Goal: Register for event/course

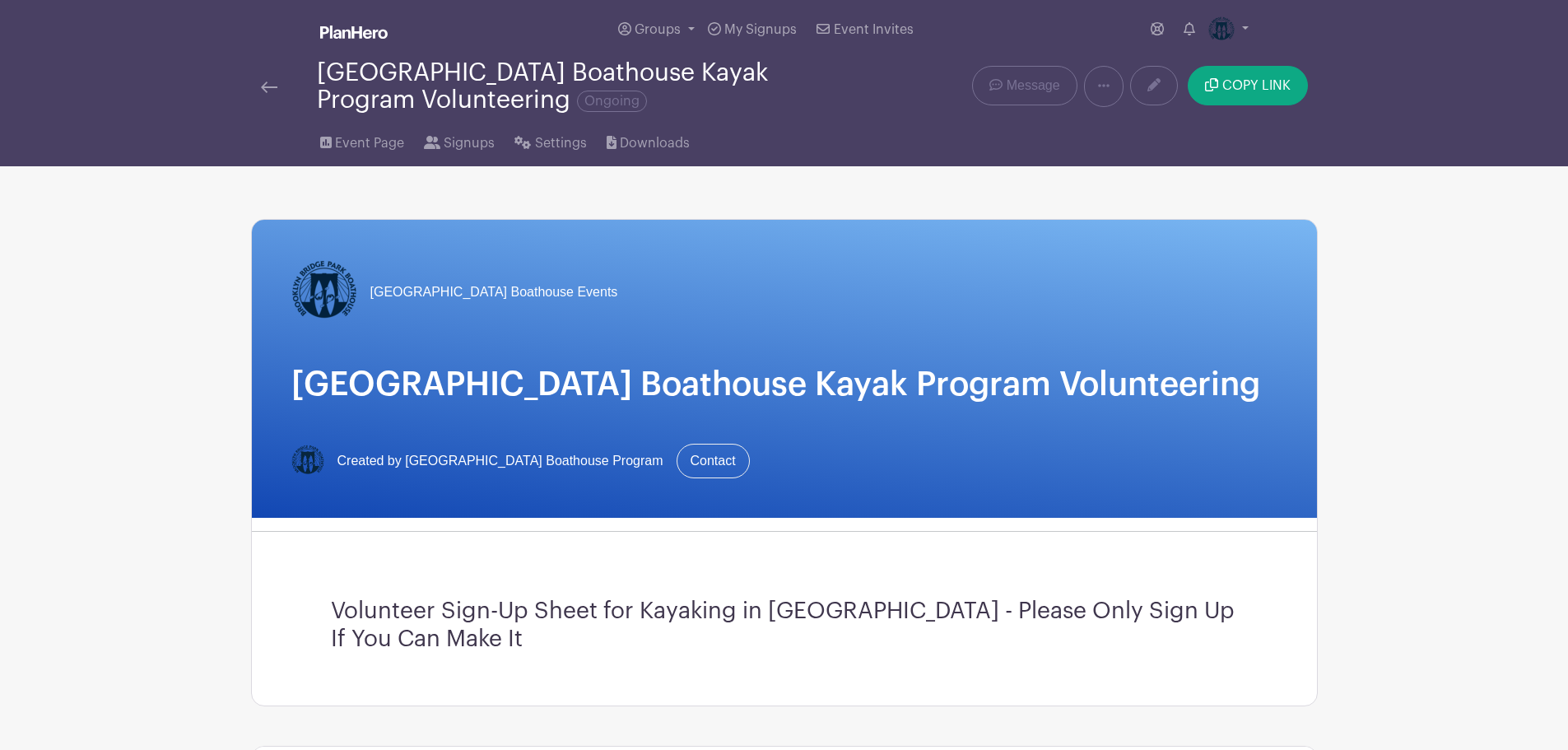
scroll to position [412, 0]
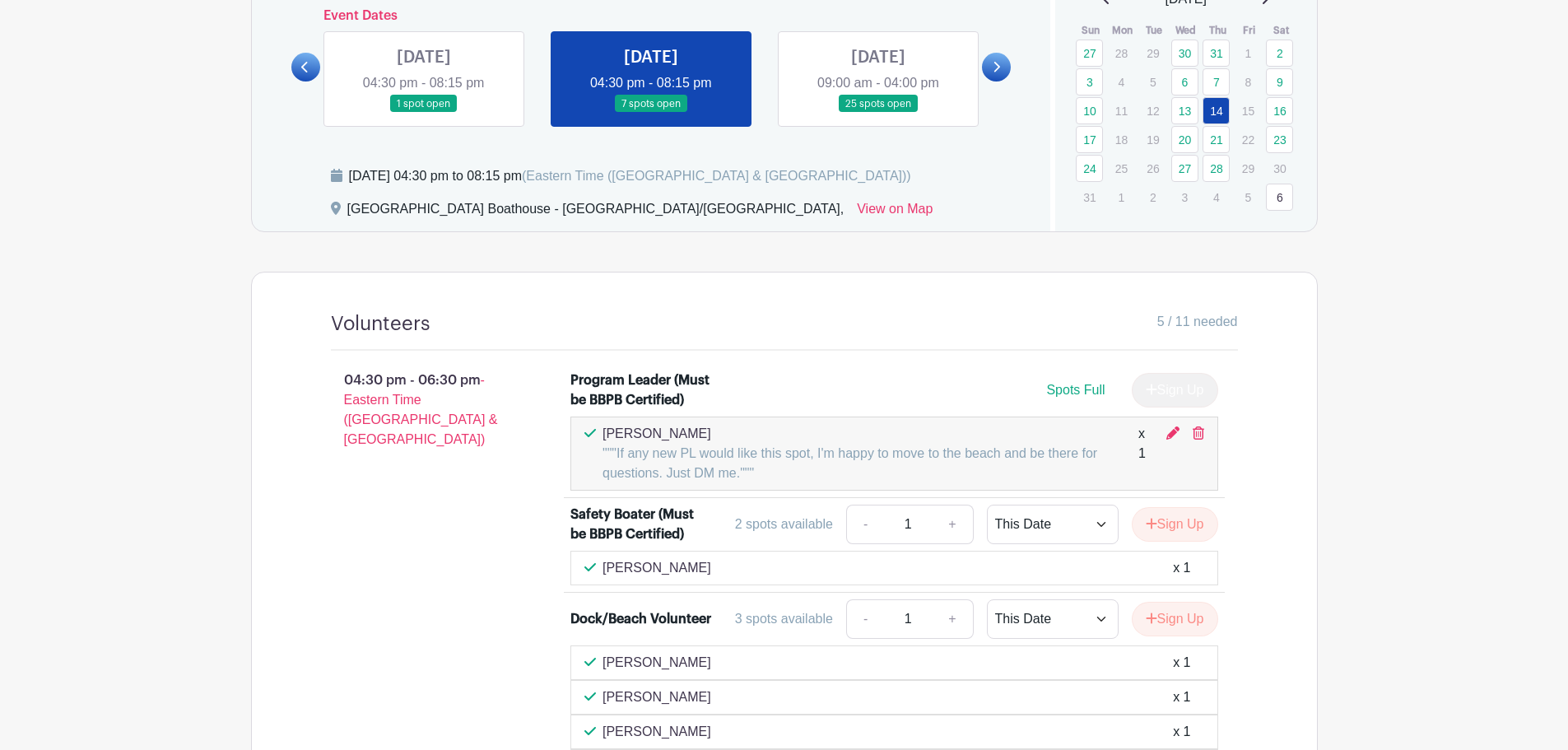
scroll to position [495, 0]
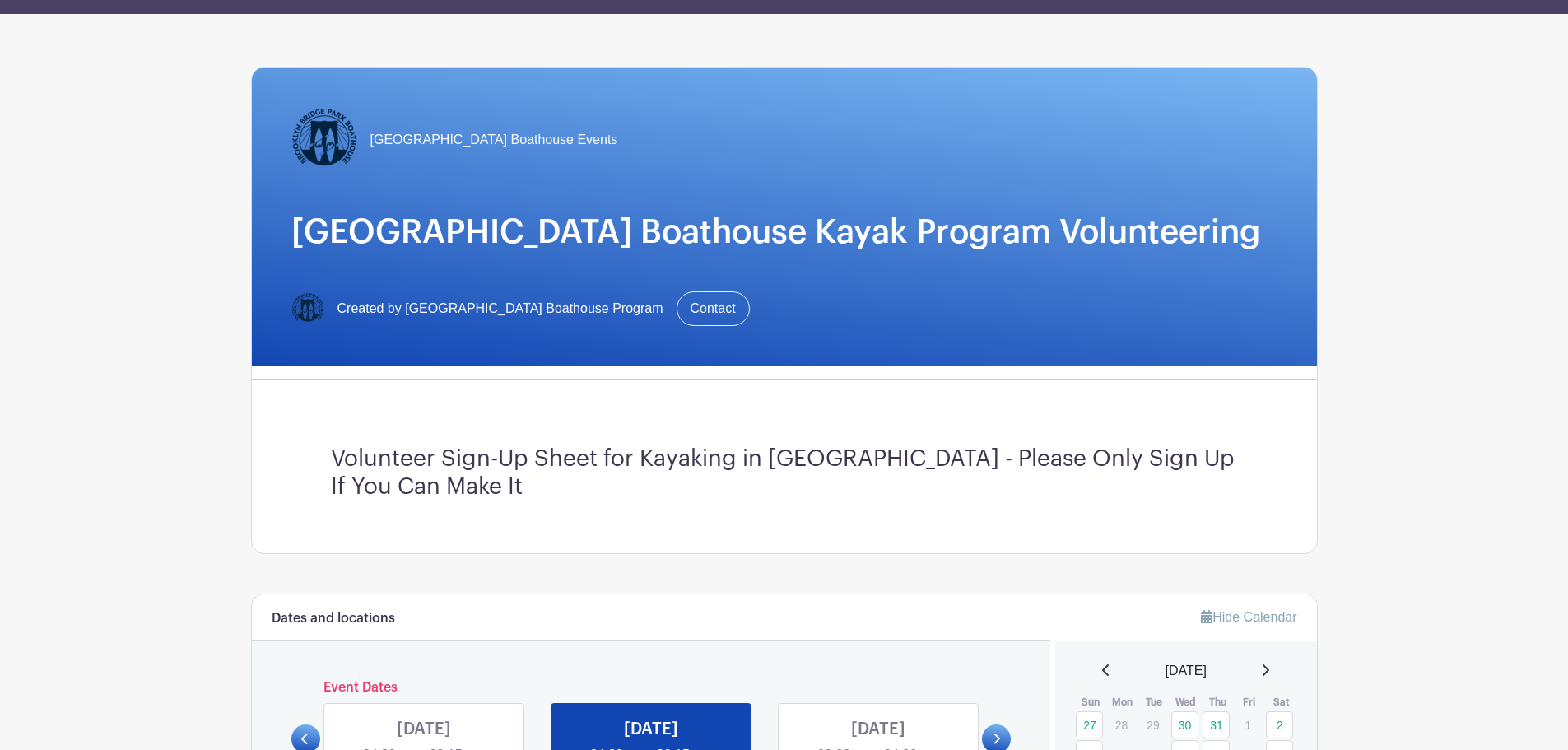
scroll to position [330, 0]
